Goal: Browse casually: Explore the website without a specific task or goal

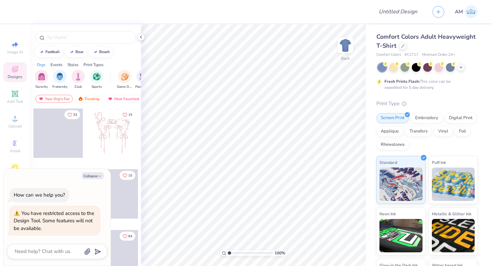
type textarea "x"
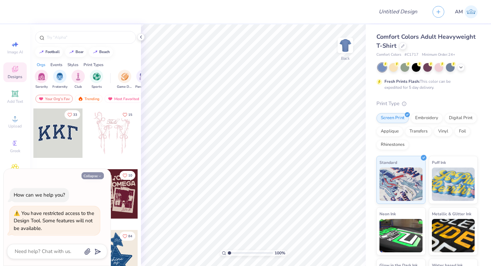
click at [93, 178] on button "Collapse" at bounding box center [93, 176] width 22 height 7
type textarea "x"
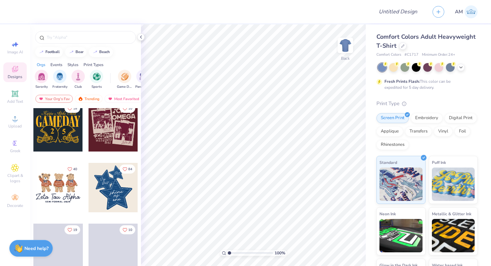
scroll to position [116, 0]
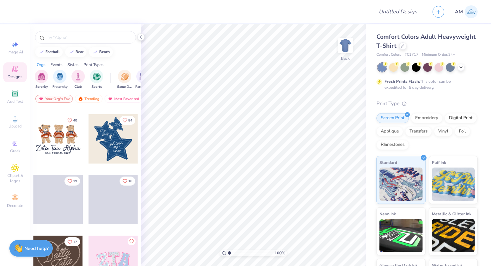
click at [99, 157] on div at bounding box center [113, 138] width 49 height 49
